Goal: Task Accomplishment & Management: Complete application form

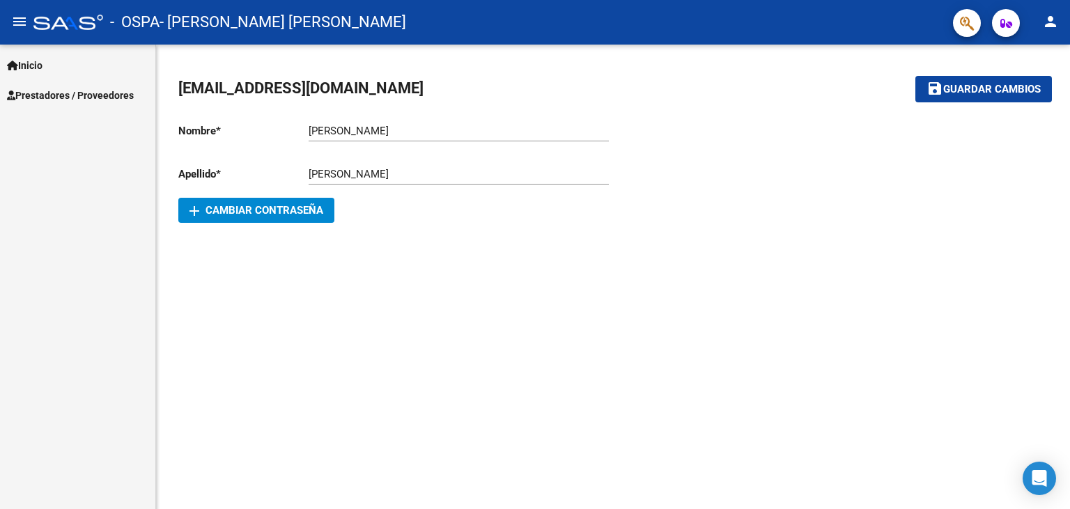
click at [46, 92] on span "Prestadores / Proveedores" at bounding box center [70, 95] width 127 height 15
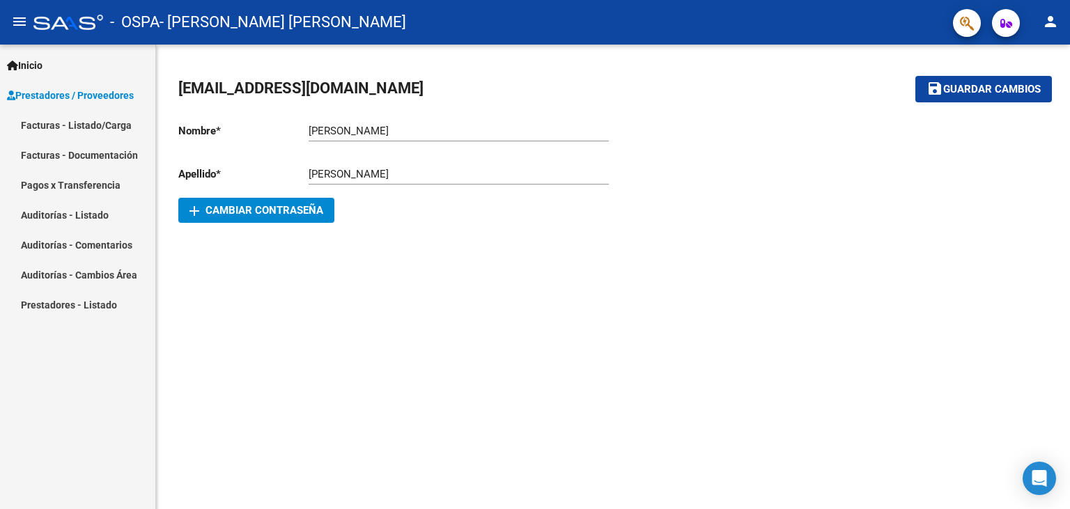
click at [46, 92] on span "Prestadores / Proveedores" at bounding box center [70, 95] width 127 height 15
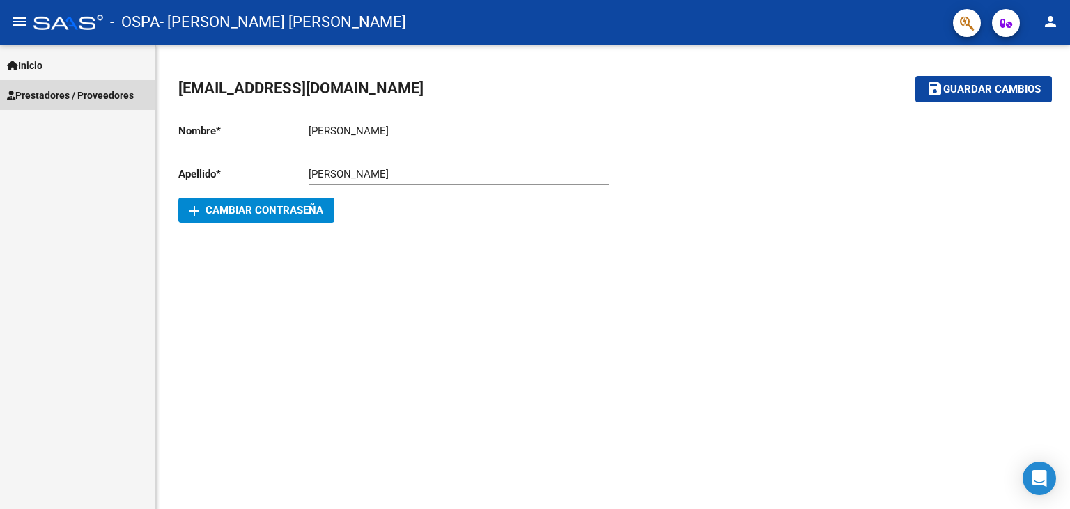
click at [46, 92] on span "Prestadores / Proveedores" at bounding box center [70, 95] width 127 height 15
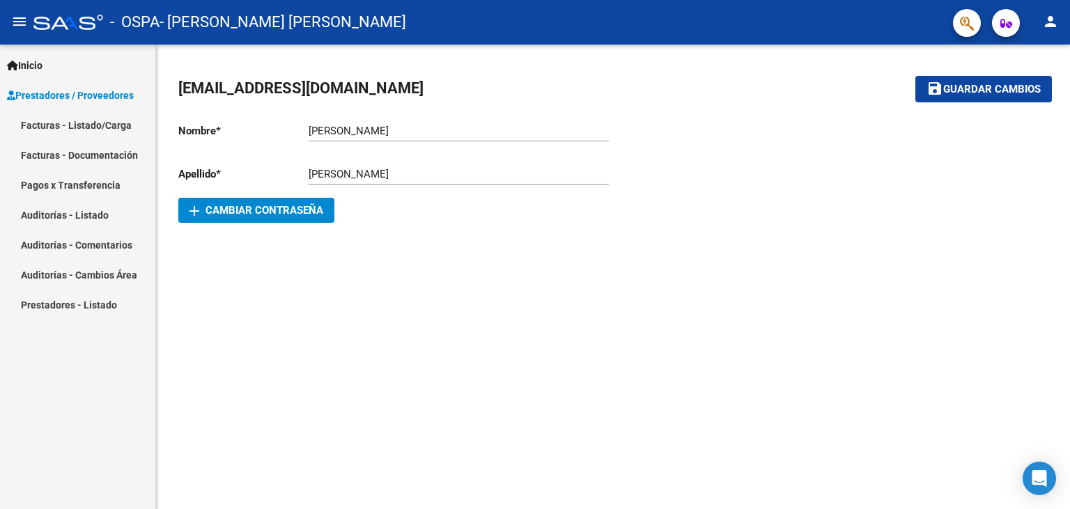
click at [42, 124] on link "Facturas - Listado/Carga" at bounding box center [77, 125] width 155 height 30
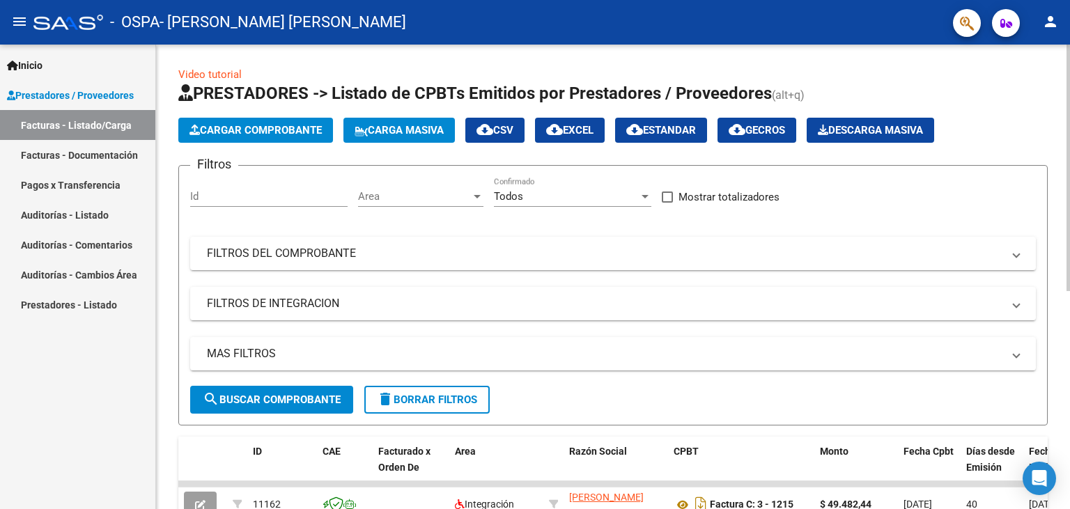
click at [221, 130] on span "Cargar Comprobante" at bounding box center [255, 130] width 132 height 13
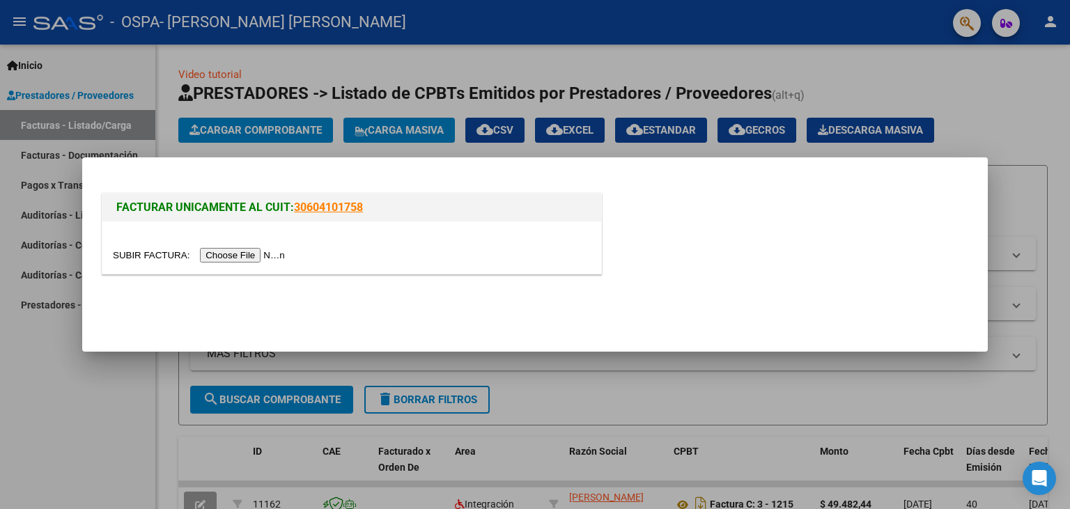
click at [151, 259] on input "file" at bounding box center [201, 255] width 176 height 15
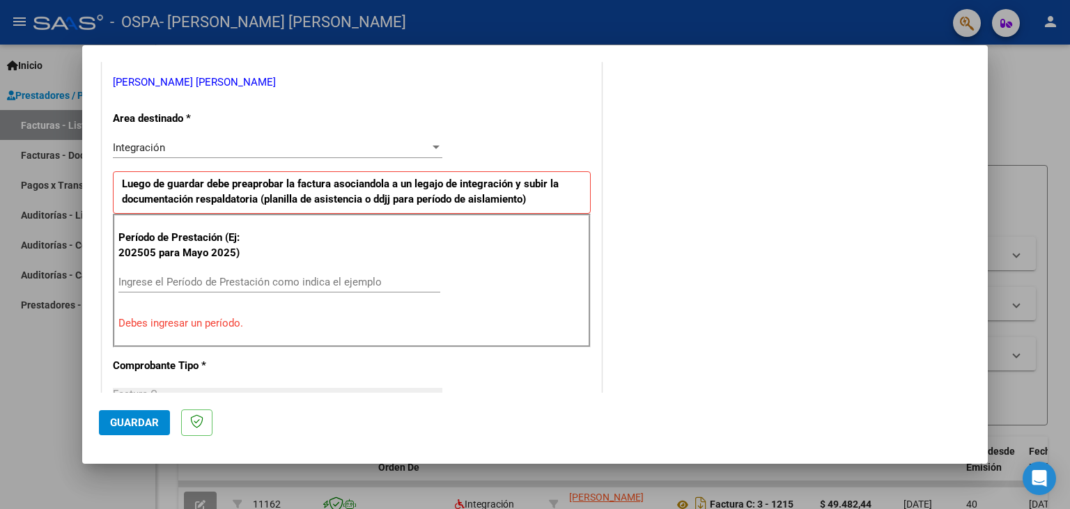
scroll to position [307, 0]
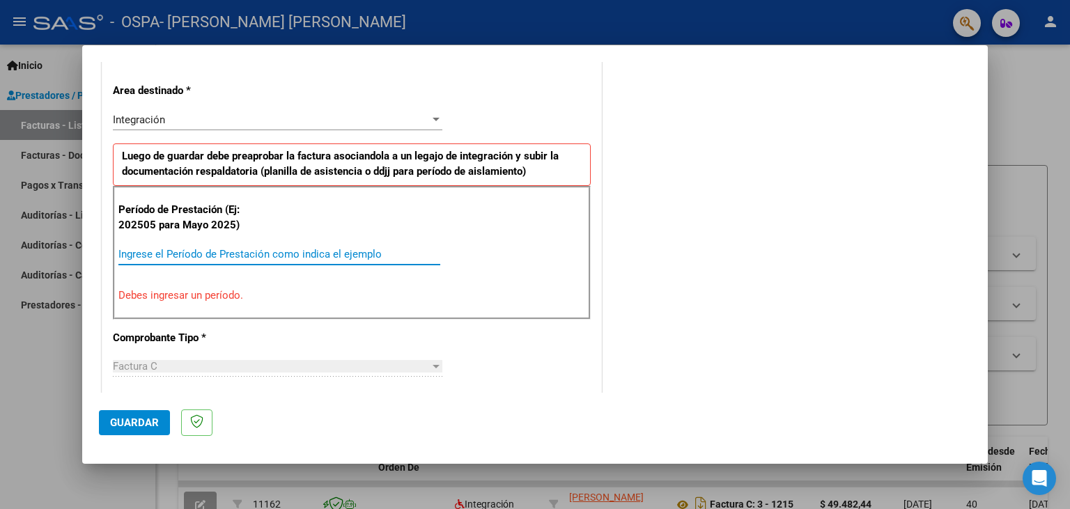
click at [206, 253] on input "Ingrese el Período de Prestación como indica el ejemplo" at bounding box center [279, 254] width 322 height 13
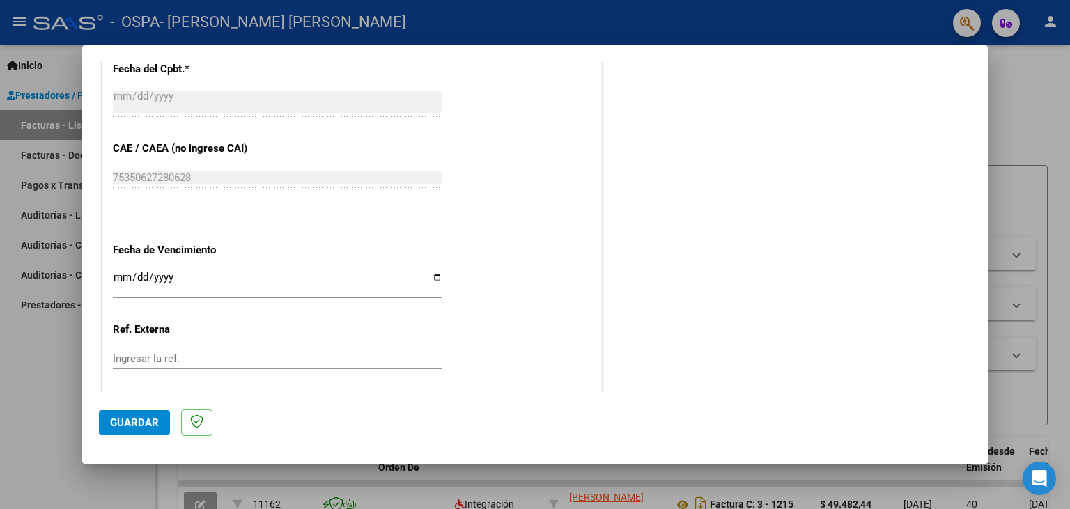
scroll to position [845, 0]
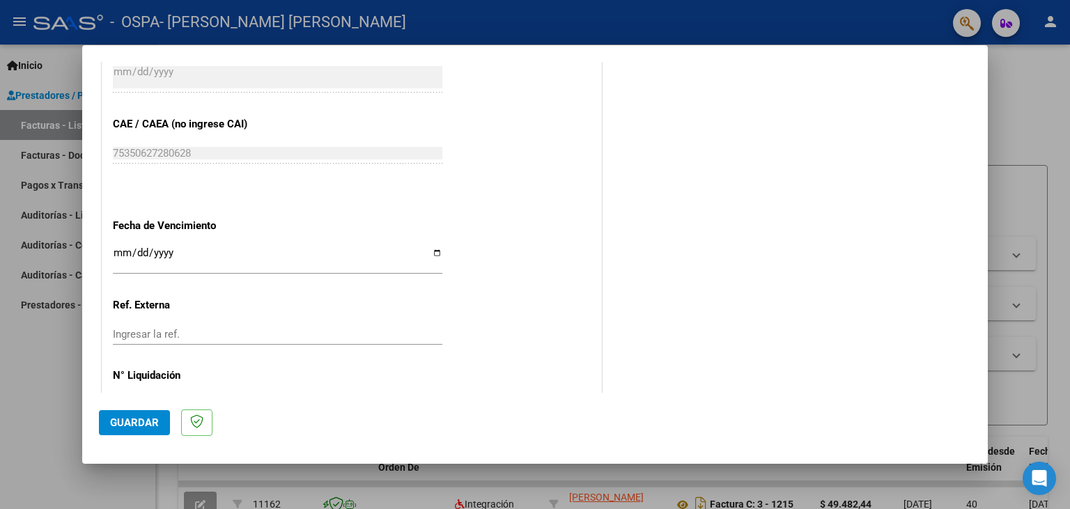
type input "202508"
click at [138, 247] on input "Ingresar la fecha" at bounding box center [277, 258] width 329 height 22
click at [113, 249] on input "Ingresar la fecha" at bounding box center [277, 258] width 329 height 22
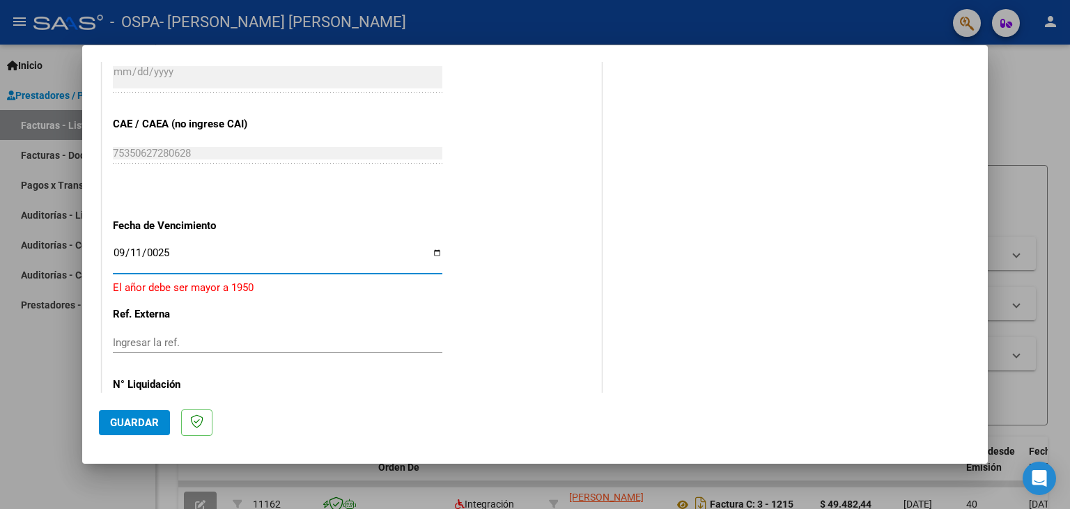
type input "[DATE]"
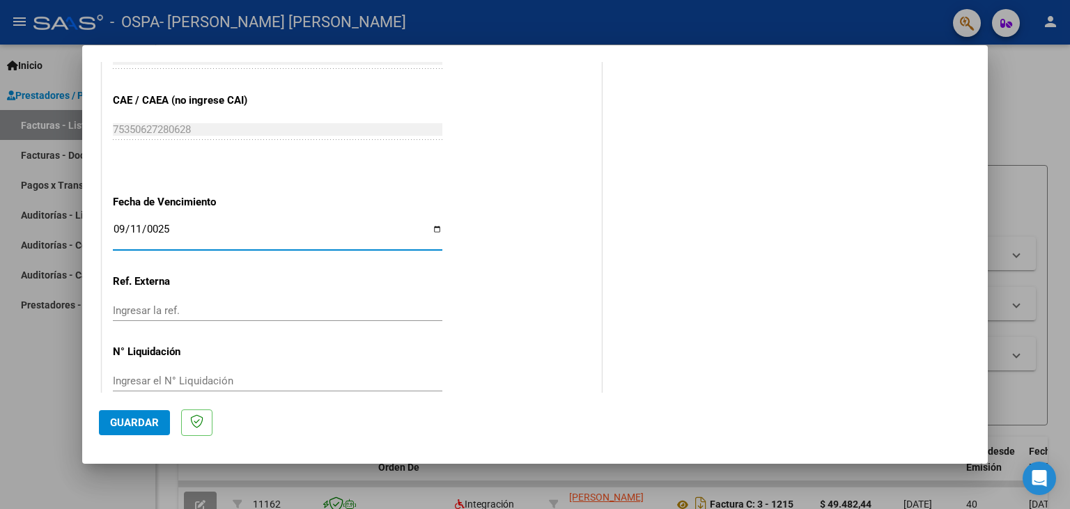
scroll to position [876, 0]
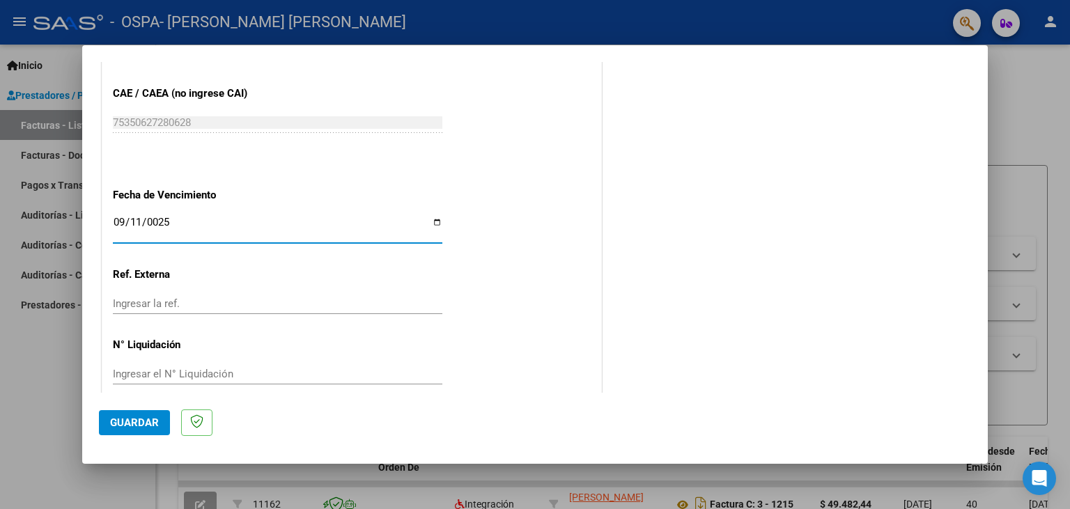
click at [148, 424] on span "Guardar" at bounding box center [134, 422] width 49 height 13
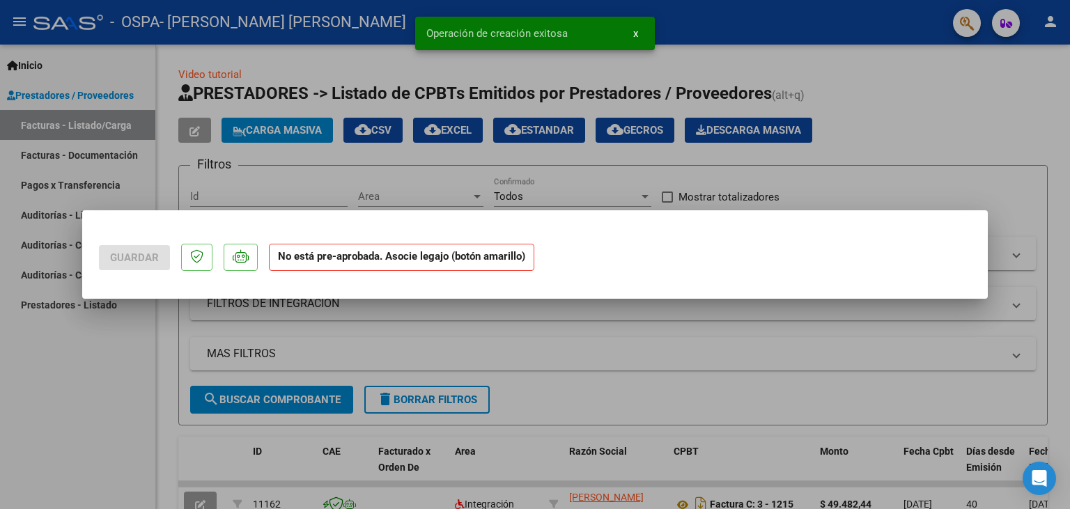
scroll to position [0, 0]
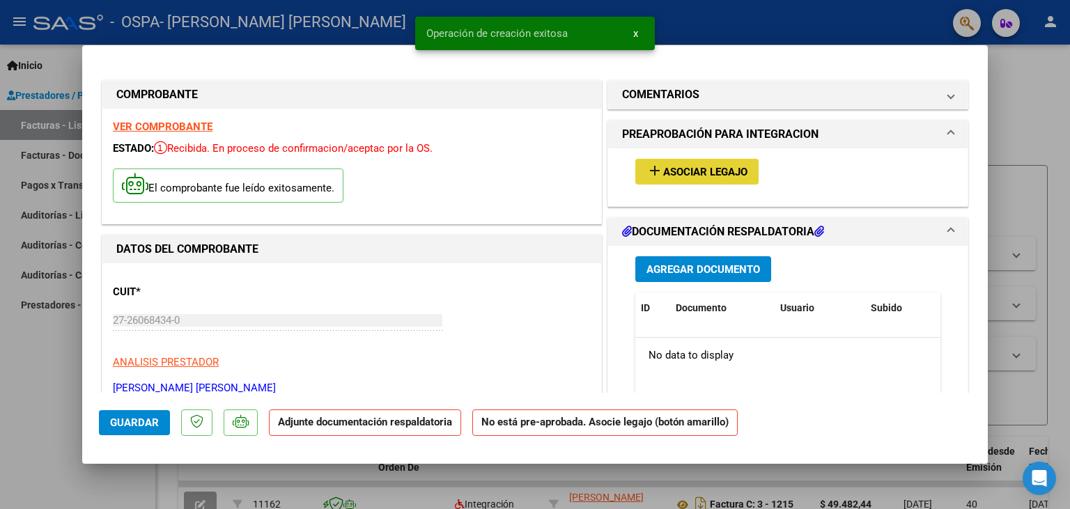
click at [731, 171] on span "Asociar Legajo" at bounding box center [705, 172] width 84 height 13
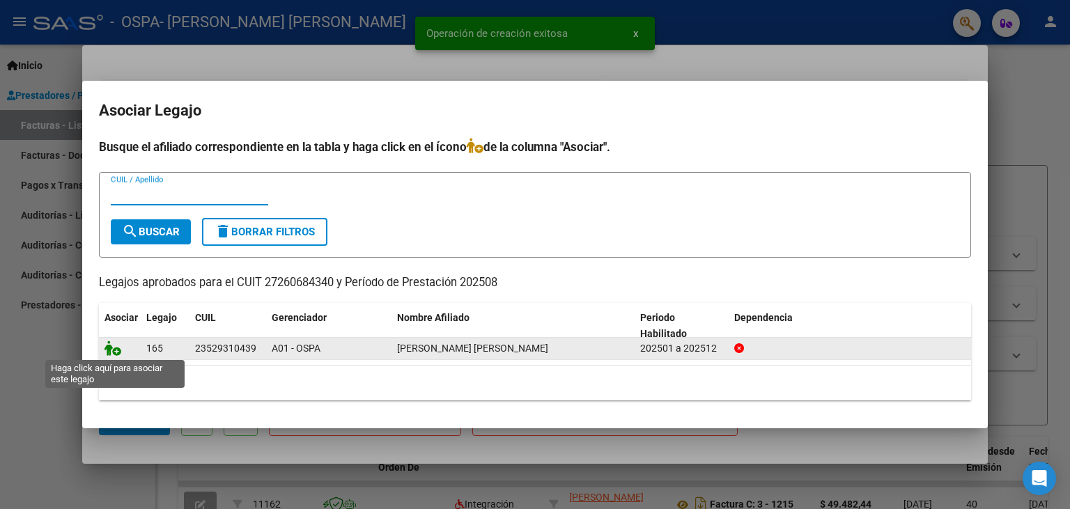
click at [116, 350] on icon at bounding box center [112, 348] width 17 height 15
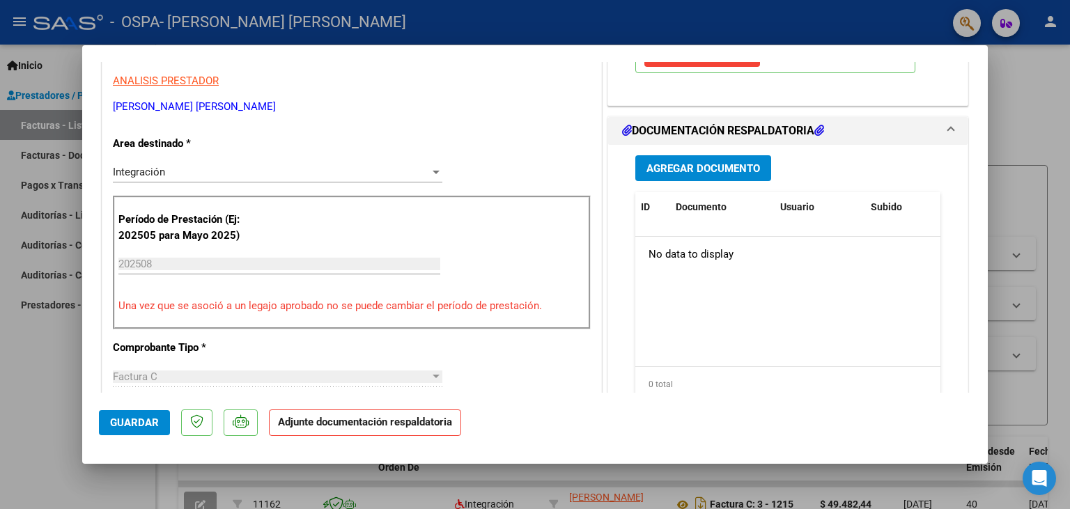
scroll to position [307, 0]
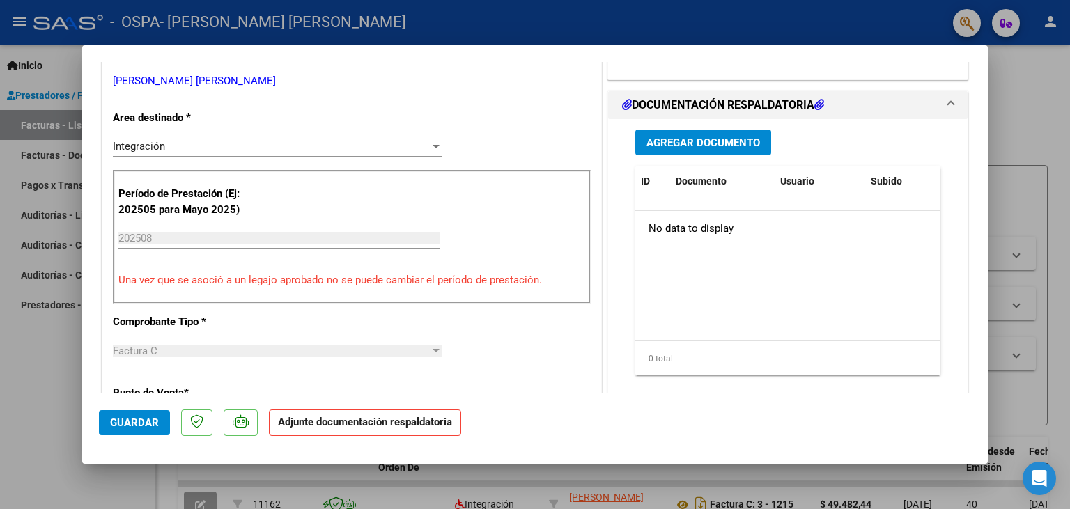
click at [662, 141] on span "Agregar Documento" at bounding box center [703, 142] width 114 height 13
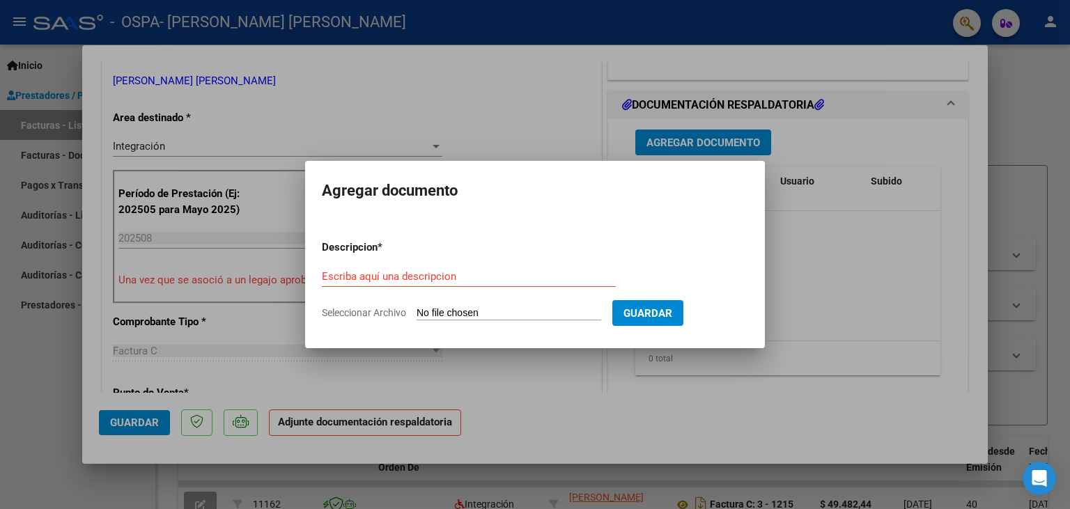
click at [446, 310] on input "Seleccionar Archivo" at bounding box center [508, 313] width 185 height 13
type input "C:\fakepath\ASISTENCIA AGOSTO 2025 [PERSON_NAME].pdf"
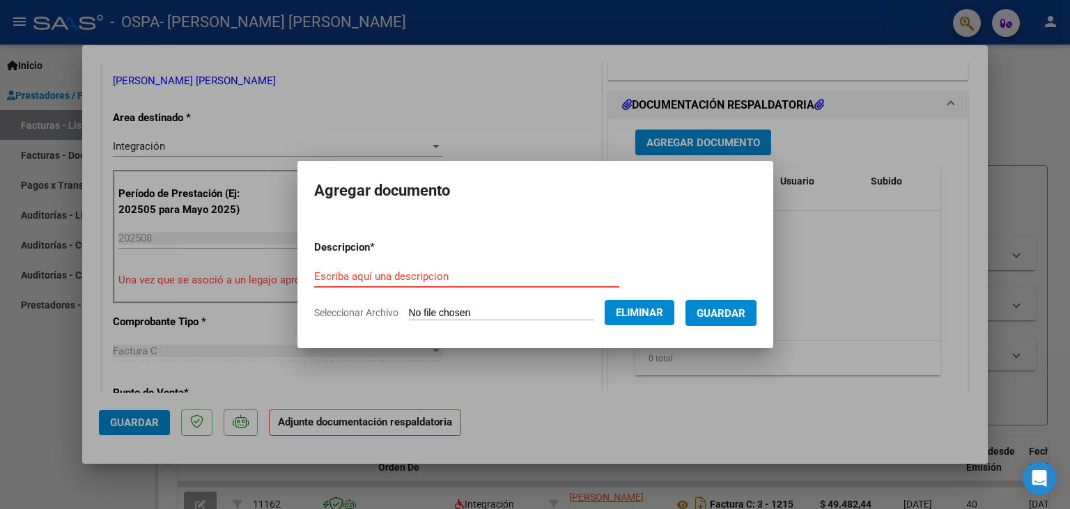
click at [351, 276] on input "Escriba aquí una descripcion" at bounding box center [466, 276] width 305 height 13
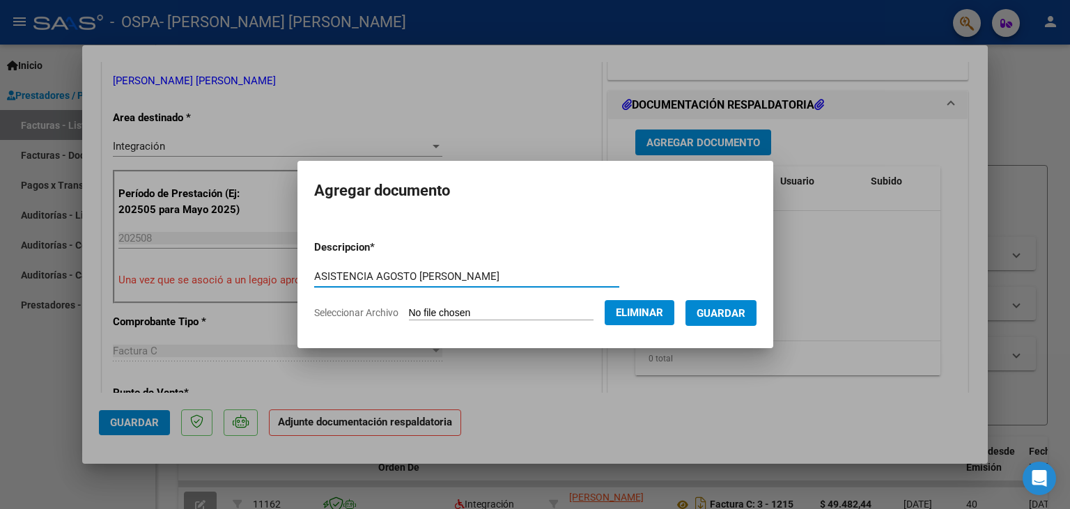
click at [375, 276] on input "ASISTENCIA AGOSTO [PERSON_NAME]" at bounding box center [466, 276] width 305 height 13
type input "ASISTENCIA AGOSTO 2025 [PERSON_NAME]"
click at [745, 318] on span "Guardar" at bounding box center [720, 313] width 49 height 13
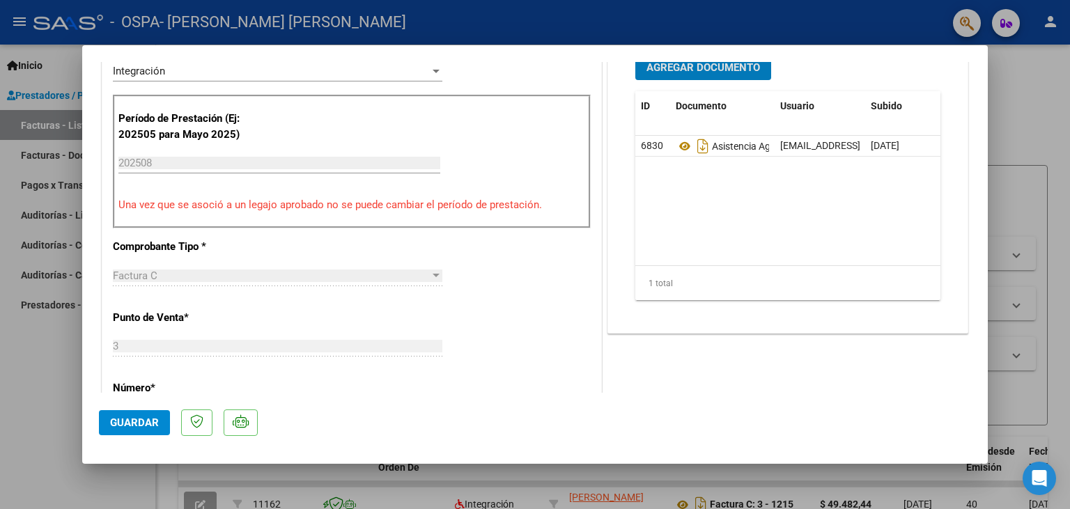
scroll to position [384, 0]
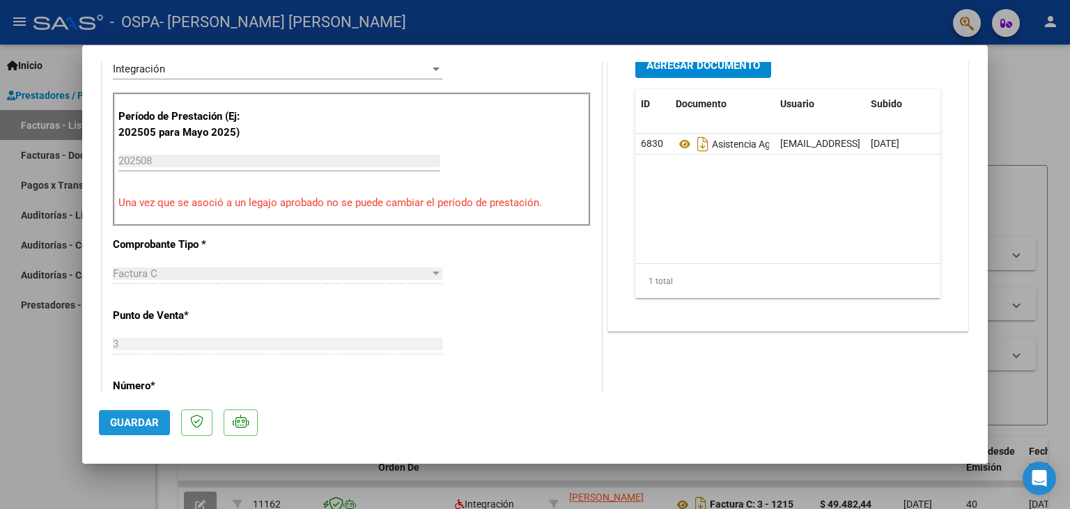
click at [139, 426] on span "Guardar" at bounding box center [134, 422] width 49 height 13
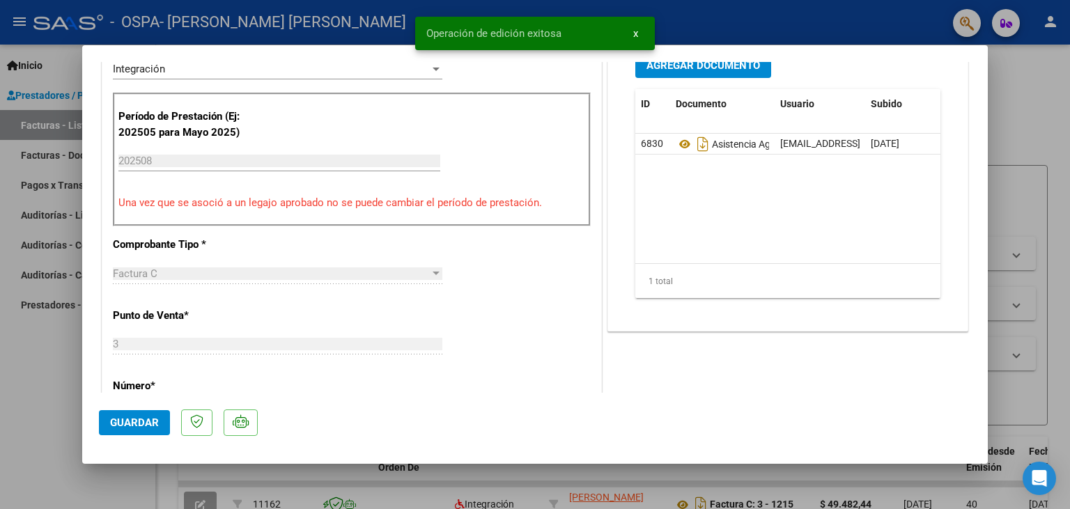
click at [1024, 95] on div at bounding box center [535, 254] width 1070 height 509
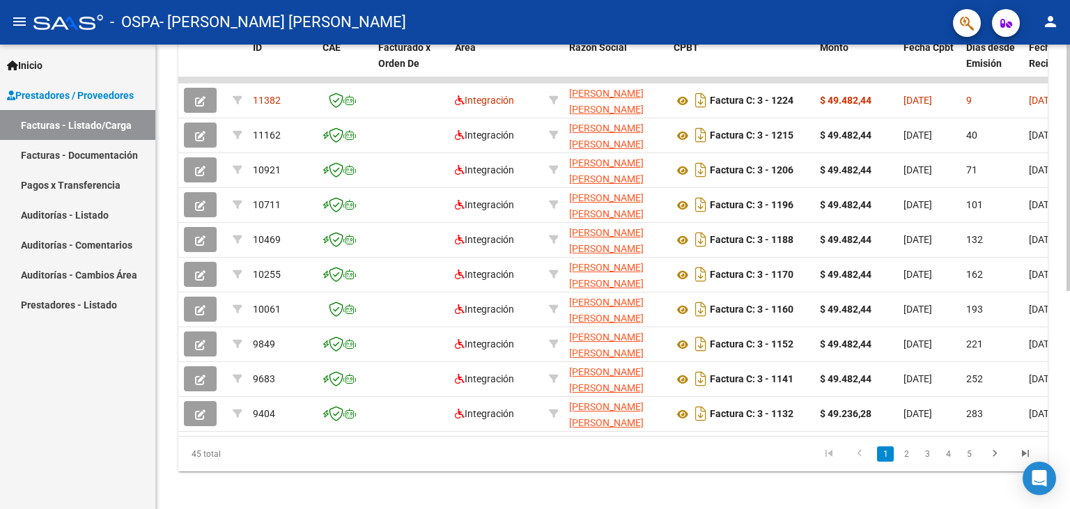
scroll to position [409, 0]
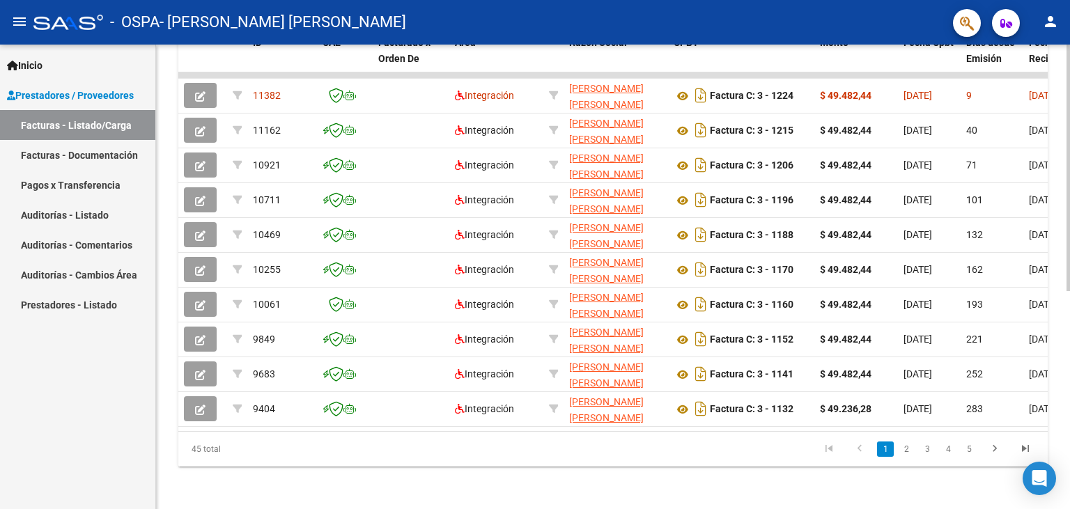
drag, startPoint x: 367, startPoint y: 430, endPoint x: 417, endPoint y: 437, distance: 50.6
click at [565, 431] on datatable-footer "45 total 1 2 3 4 5" at bounding box center [612, 449] width 869 height 36
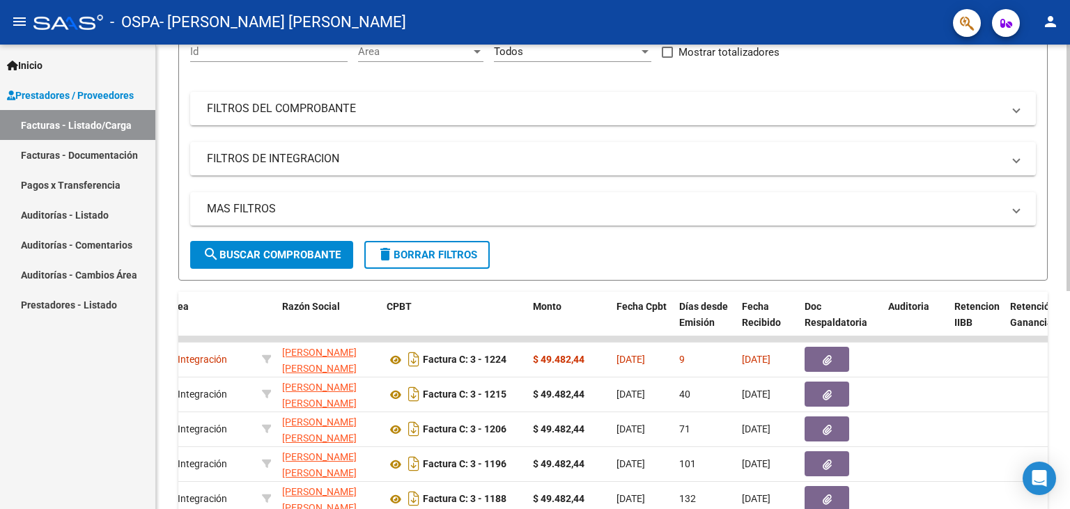
scroll to position [178, 0]
